Goal: Information Seeking & Learning: Find specific fact

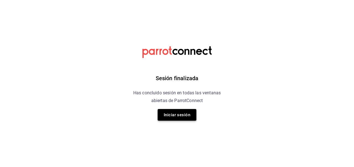
click at [160, 119] on button "Iniciar sesión" at bounding box center [177, 115] width 39 height 12
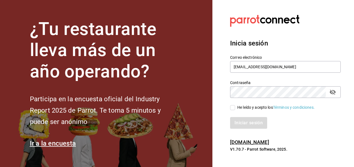
type input "comecongula@outlook.es"
click at [235, 108] on input "He leído y acepto los Términos y condiciones." at bounding box center [232, 107] width 5 height 5
checkbox input "true"
click at [241, 123] on button "Iniciar sesión" at bounding box center [249, 123] width 38 height 12
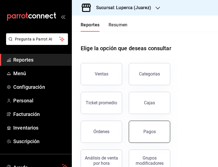
click at [149, 134] on button "Pagos" at bounding box center [149, 131] width 41 height 22
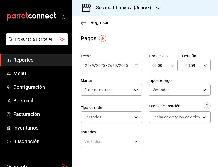
click at [142, 6] on h3 "Sucursal: Luperca (Juarez)" at bounding box center [121, 7] width 59 height 7
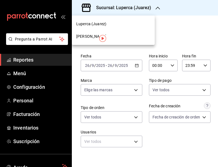
click at [83, 40] on div "[PERSON_NAME]" at bounding box center [113, 36] width 83 height 12
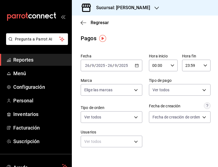
click at [137, 65] on icon "button" at bounding box center [137, 65] width 4 height 4
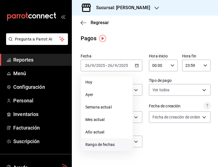
click at [104, 144] on span "Rango de fechas" at bounding box center [106, 144] width 43 height 6
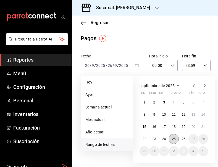
click at [175, 138] on abbr "25" at bounding box center [174, 139] width 4 height 4
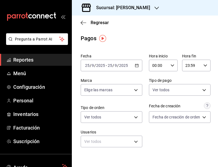
click at [175, 138] on div "Fecha 2025-09-25 25 / 9 / 2025 - 2025-09-25 25 / 9 / 2025 Hora inicio 00:00 Hor…" at bounding box center [145, 102] width 129 height 102
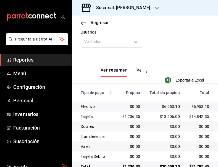
scroll to position [111, 0]
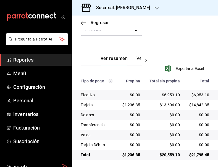
click at [169, 93] on div "$6,953.10" at bounding box center [164, 95] width 31 height 6
copy div "6,953.10"
click at [169, 103] on div "$13,606.00" at bounding box center [164, 105] width 31 height 6
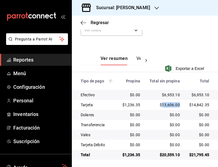
copy div "13,606.00"
click at [131, 104] on div "$1,236.35" at bounding box center [131, 105] width 18 height 6
copy div "1,236.35"
click at [168, 93] on div "$6,953.10" at bounding box center [164, 95] width 31 height 6
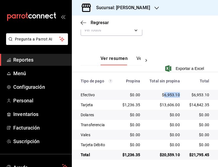
click at [168, 93] on div "$6,953.10" at bounding box center [164, 95] width 31 height 6
copy div "6,953.10"
click at [169, 103] on div "$13,606.00" at bounding box center [164, 105] width 31 height 6
copy div "13,606.00"
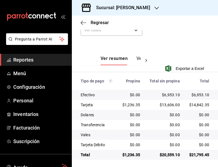
click at [132, 106] on div "$1,236.35" at bounding box center [131, 105] width 18 height 6
copy div "1,236.35"
click at [157, 6] on div "Sucursal: Gula Gomez Morin" at bounding box center [118, 7] width 85 height 15
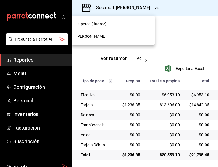
click at [105, 36] on span "Gula Gomez Morin" at bounding box center [91, 36] width 30 height 6
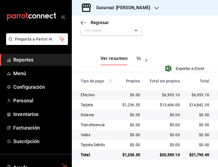
click at [134, 3] on div "Sucursal: Gula Gomez Morin" at bounding box center [118, 7] width 85 height 15
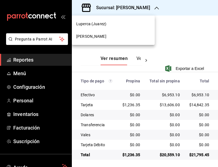
click at [100, 26] on span "Luperca (Juarez)" at bounding box center [91, 24] width 30 height 6
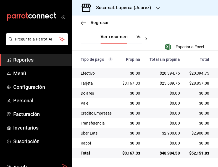
scroll to position [136, 0]
click at [168, 74] on div "$20,394.75" at bounding box center [164, 73] width 31 height 6
copy div "20,394.75"
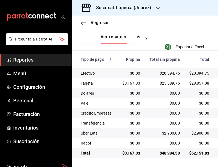
click at [169, 83] on div "$25,689.75" at bounding box center [164, 83] width 31 height 6
copy div "25,689.75"
click at [171, 131] on div "$2,900.00" at bounding box center [164, 133] width 31 height 6
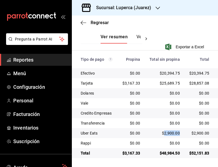
copy div "2,900.00"
click at [132, 82] on div "$3,167.33" at bounding box center [131, 83] width 18 height 6
copy div "3,167.33"
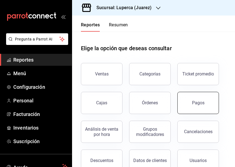
click at [198, 96] on button "Pagos" at bounding box center [197, 103] width 41 height 22
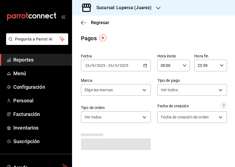
click at [154, 10] on div "Sucursal: Luperca (Juarez)" at bounding box center [119, 7] width 86 height 15
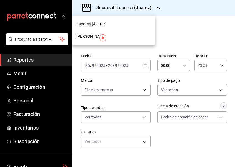
click at [89, 37] on span "[PERSON_NAME]" at bounding box center [91, 36] width 30 height 6
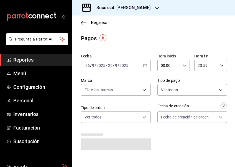
click at [145, 66] on \(Stroke\) "button" at bounding box center [144, 65] width 3 height 3
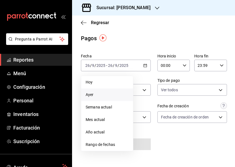
click at [112, 94] on span "Ayer" at bounding box center [106, 95] width 43 height 6
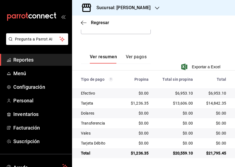
scroll to position [113, 0]
click at [181, 93] on div "$6,953.10" at bounding box center [174, 93] width 35 height 6
copy div "6,953.10"
click at [180, 103] on div "$13,606.00" at bounding box center [174, 103] width 35 height 6
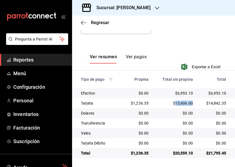
click at [180, 103] on div "$13,606.00" at bounding box center [174, 103] width 35 height 6
copy div "13,606.00"
click at [141, 101] on div "$1,236.35" at bounding box center [137, 103] width 21 height 6
copy div "1,236.35"
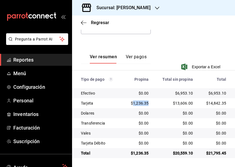
scroll to position [0, 0]
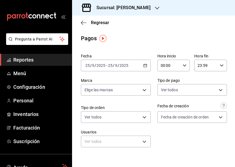
click at [132, 9] on h3 "Sucursal: [PERSON_NAME]" at bounding box center [121, 7] width 58 height 7
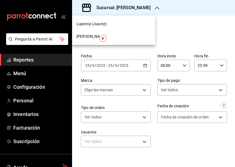
click at [97, 25] on span "Luperca (Juarez)" at bounding box center [91, 24] width 30 height 6
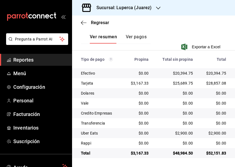
scroll to position [136, 0]
click at [179, 73] on div "$20,394.75" at bounding box center [174, 73] width 35 height 6
click at [182, 73] on div "$20,394.75" at bounding box center [174, 73] width 35 height 6
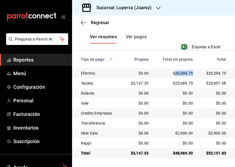
copy div "20,394.75"
click at [184, 84] on div "$25,689.75" at bounding box center [174, 83] width 35 height 6
copy div "25,689.75"
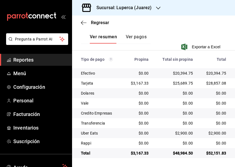
click at [183, 132] on div "$2,900.00" at bounding box center [174, 133] width 35 height 6
copy div "2,900.00"
click at [138, 81] on div "$3,167.33" at bounding box center [137, 83] width 21 height 6
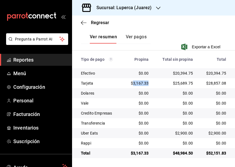
copy div "3,167.33"
